Goal: Task Accomplishment & Management: Use online tool/utility

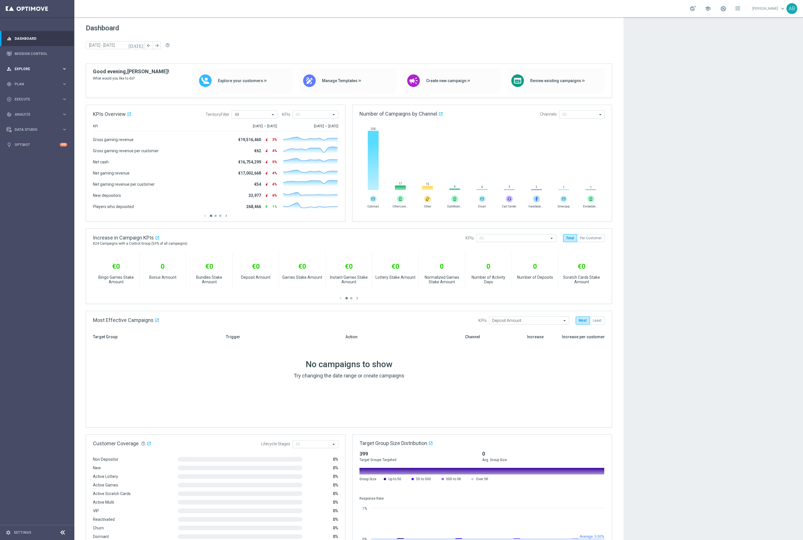
click at [32, 68] on span "Explore" at bounding box center [38, 68] width 47 height 3
click at [35, 52] on link "Mission Control" at bounding box center [41, 53] width 53 height 15
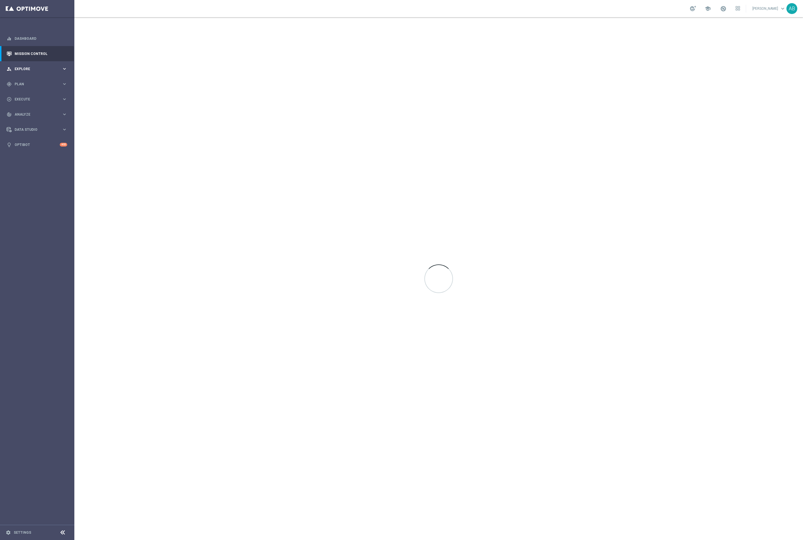
click at [30, 66] on div "person_search Explore" at bounding box center [34, 68] width 55 height 5
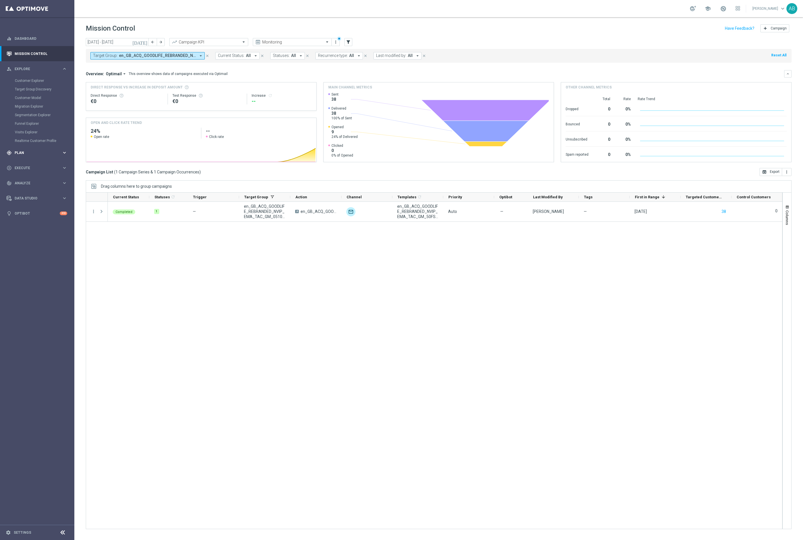
click at [29, 155] on div "gps_fixed Plan" at bounding box center [34, 152] width 55 height 5
click at [23, 83] on span "Plan" at bounding box center [38, 83] width 47 height 3
click at [24, 86] on div "gps_fixed Plan" at bounding box center [34, 84] width 55 height 5
click at [29, 114] on span "Templates" at bounding box center [35, 112] width 41 height 3
click at [29, 123] on link "Optimail" at bounding box center [39, 121] width 42 height 5
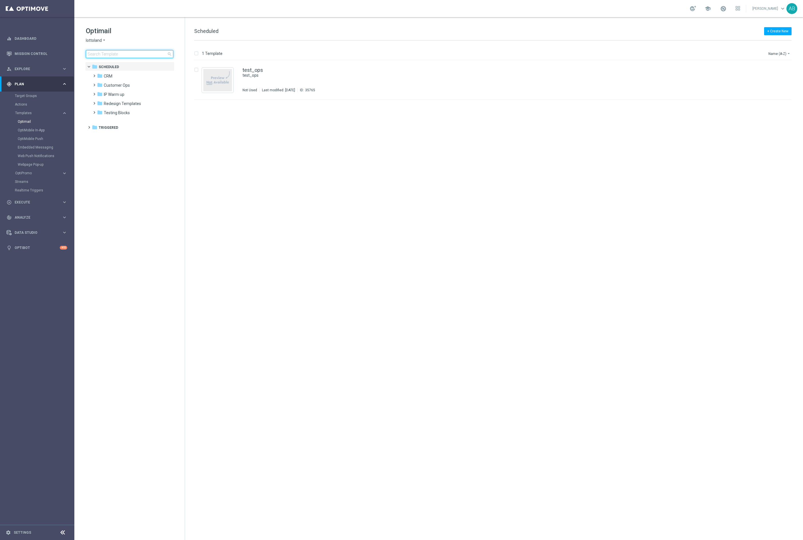
click at [106, 56] on input at bounding box center [130, 54] width 88 height 8
type input "en_GB__HV_LC_20_BONUS__NVIP_EMA_TAC_GM"
click at [298, 85] on div "en_GB__HV_LC_20_BONUS__NVIP_EMA_TAC_GM 🎁 A little £20 Bonus gift... Not Used La…" at bounding box center [505, 79] width 525 height 25
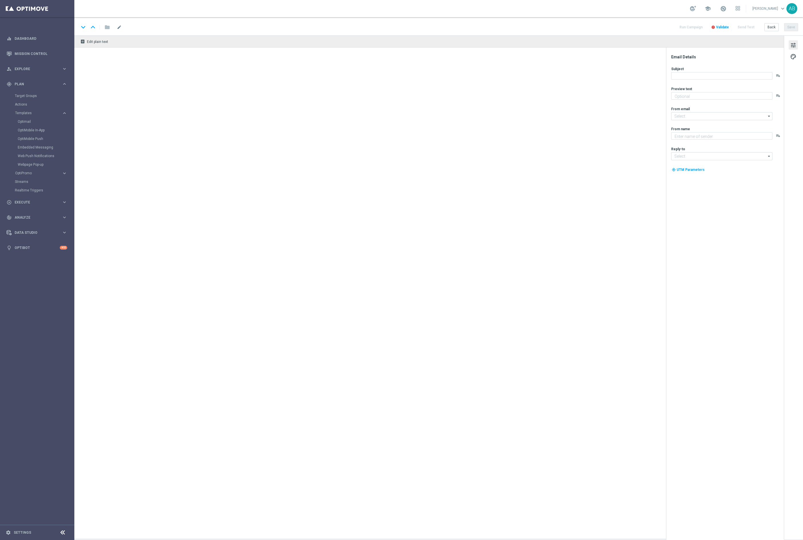
type textarea "Something from us, on us!"
type input "[EMAIL_ADDRESS][DOMAIN_NAME]"
type textarea "Lottoland"
type input "[EMAIL_ADDRESS][DOMAIN_NAME]"
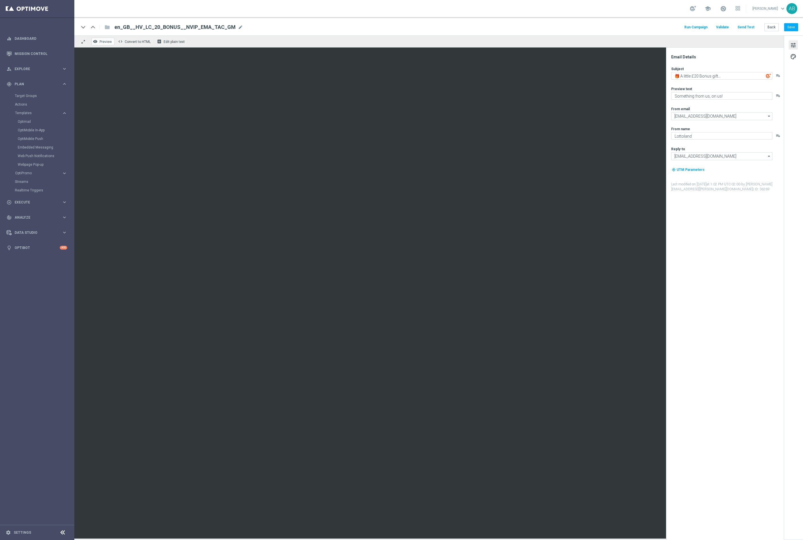
click at [106, 44] on button "remove_red_eye Preview" at bounding box center [103, 41] width 23 height 7
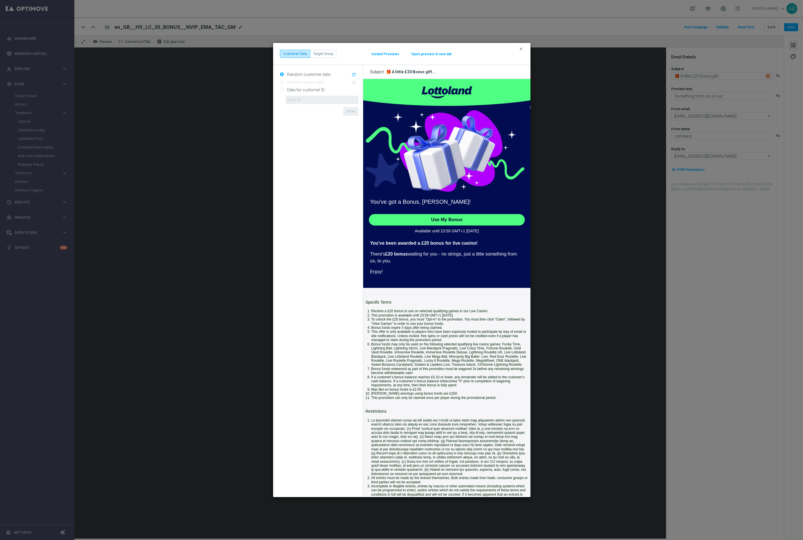
click at [281, 92] on input "Data for customer ID:" at bounding box center [282, 90] width 4 height 4
radio input "true"
click at [291, 98] on input "text" at bounding box center [322, 100] width 73 height 8
paste input "4832825"
type input "4832825"
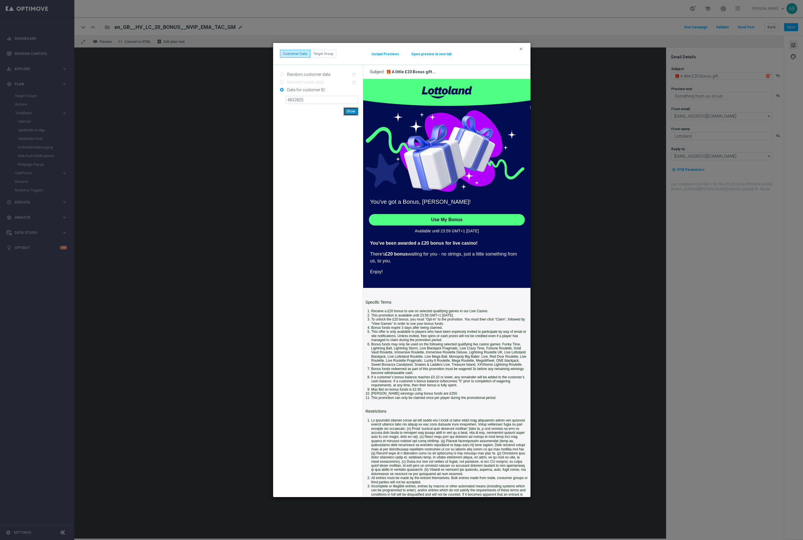
click at [355, 111] on button "Show" at bounding box center [350, 111] width 15 height 8
drag, startPoint x: 529, startPoint y: 496, endPoint x: 564, endPoint y: 508, distance: 36.8
click at [531, 508] on html "Something from us, on us! You've got a Bonus, [PERSON_NAME]! Use My Bonus Avail…" at bounding box center [446, 515] width 167 height 873
click at [427, 55] on button "Open preview in new tab" at bounding box center [431, 54] width 41 height 5
